Goal: Information Seeking & Learning: Learn about a topic

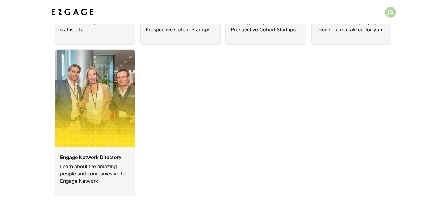
scroll to position [156, 0]
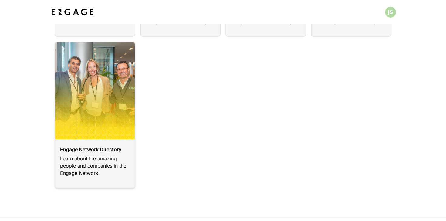
click at [128, 86] on link at bounding box center [95, 115] width 81 height 147
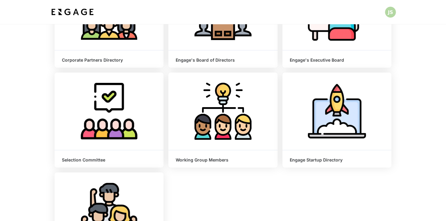
scroll to position [112, 0]
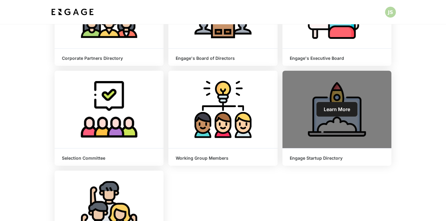
click at [321, 112] on link "Learn More" at bounding box center [337, 109] width 41 height 15
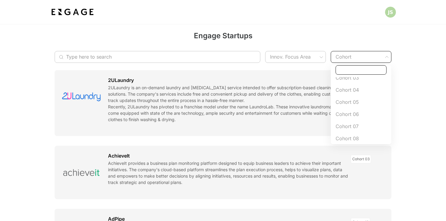
scroll to position [120, 0]
click at [362, 135] on span "Cohort 14" at bounding box center [361, 135] width 51 height 7
type input "Cohort 14"
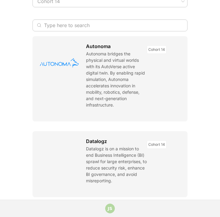
scroll to position [0, 0]
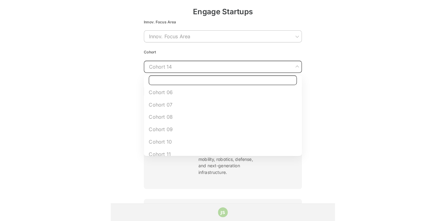
scroll to position [120, 0]
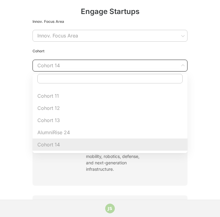
click at [64, 53] on div at bounding box center [110, 108] width 220 height 217
